Goal: Task Accomplishment & Management: Complete application form

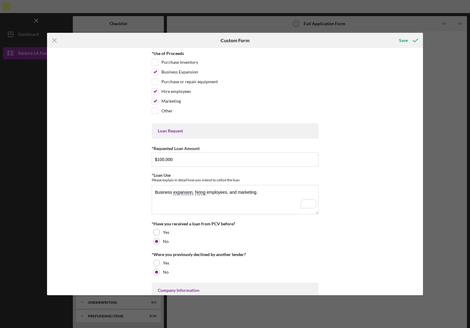
scroll to position [209, 0]
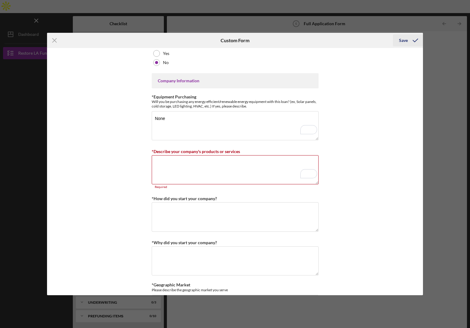
click at [411, 40] on icon "submit" at bounding box center [415, 40] width 15 height 15
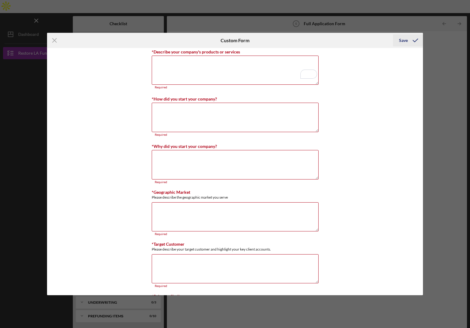
scroll to position [0, 0]
click at [33, 247] on div "Icon/Menu Close Custom Form Save *Use of Proceeds Purchase Inventory Business E…" at bounding box center [235, 164] width 470 height 328
click at [55, 40] on icon "Icon/Menu Close" at bounding box center [54, 40] width 15 height 15
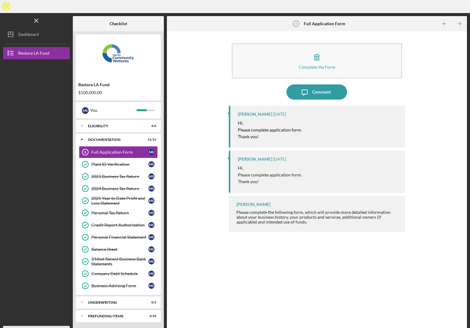
click at [66, 324] on icon "Icon/Overflow" at bounding box center [62, 331] width 15 height 15
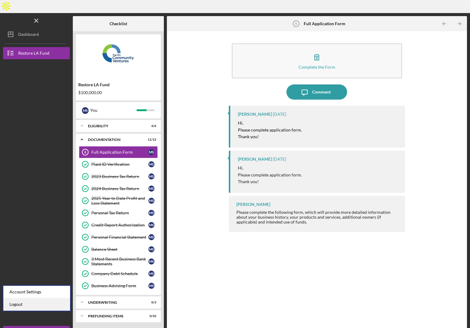
click at [30, 303] on link "Logout" at bounding box center [36, 304] width 67 height 12
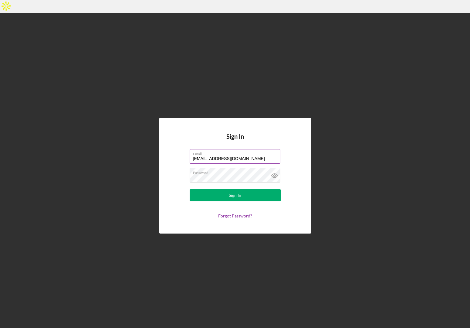
click at [229, 149] on input "[EMAIL_ADDRESS][DOMAIN_NAME]" at bounding box center [235, 156] width 91 height 15
type input "[EMAIL_ADDRESS][DOMAIN_NAME]"
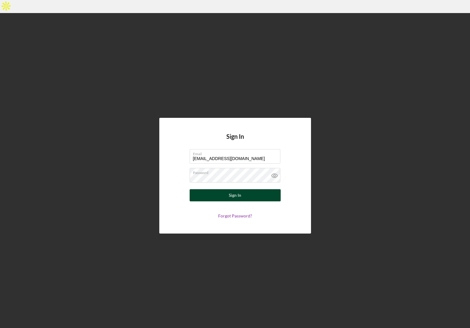
click at [229, 189] on div "Sign In" at bounding box center [235, 195] width 12 height 12
